Goal: Task Accomplishment & Management: Manage account settings

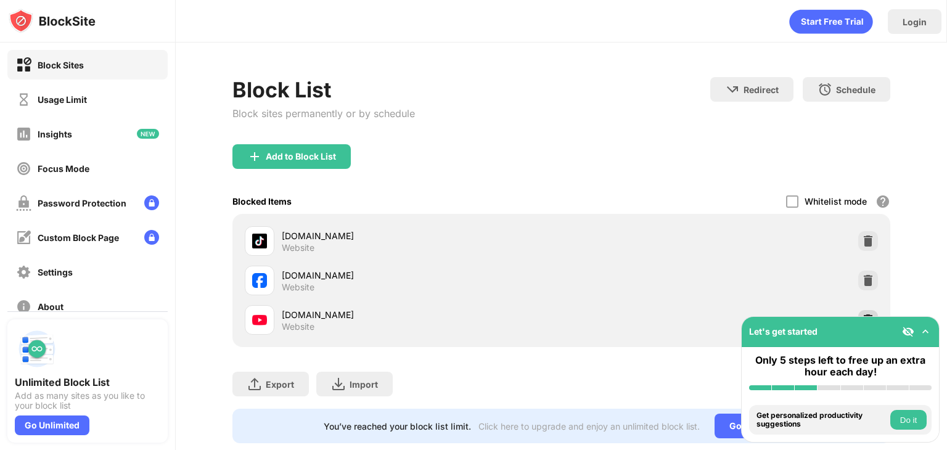
click at [862, 314] on img at bounding box center [868, 320] width 12 height 12
